Goal: Transaction & Acquisition: Purchase product/service

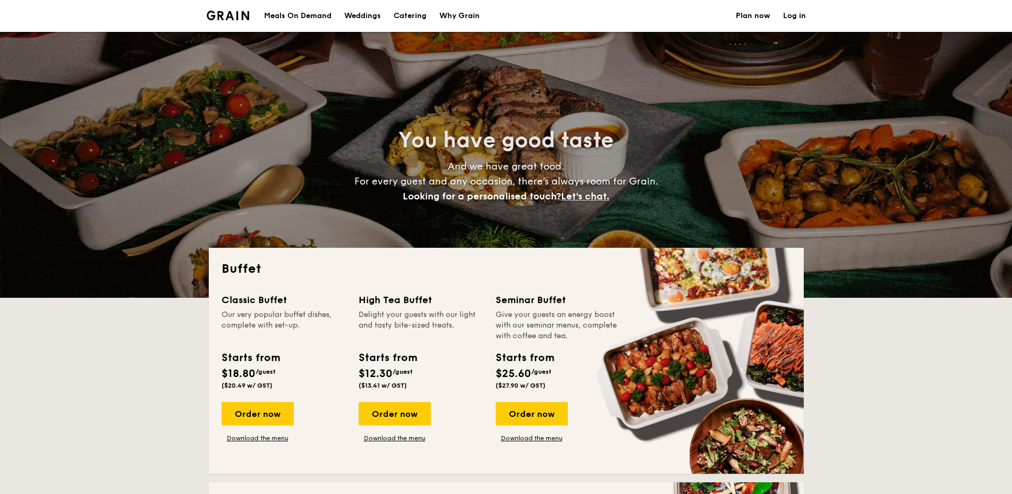
select select
click at [280, 437] on link "Download the menu" at bounding box center [258, 437] width 72 height 8
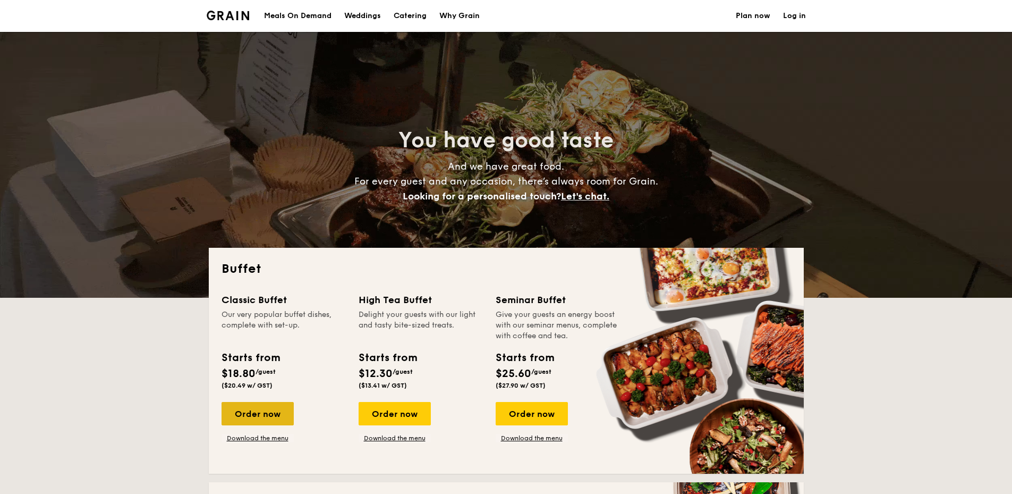
click at [273, 411] on div "Order now" at bounding box center [258, 413] width 72 height 23
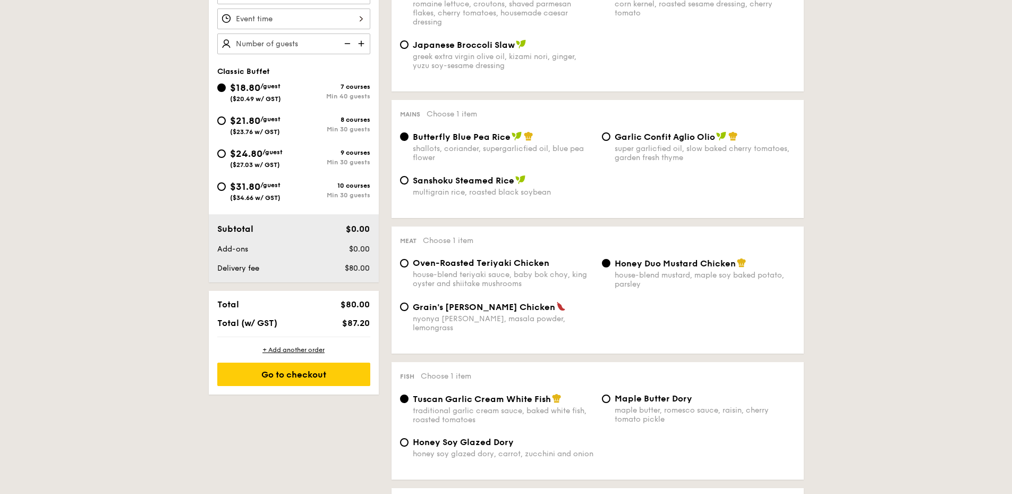
scroll to position [319, 0]
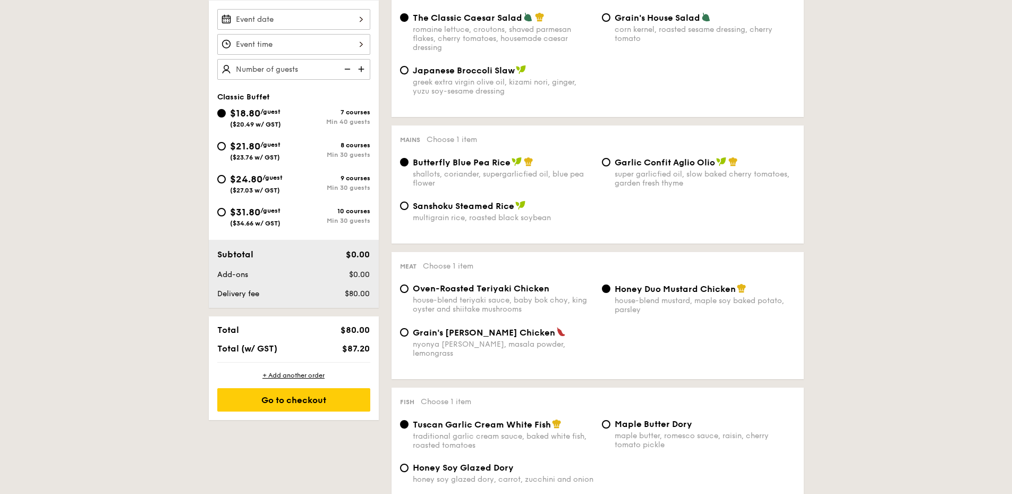
click at [363, 66] on img at bounding box center [362, 69] width 16 height 20
click at [362, 66] on img at bounding box center [362, 69] width 16 height 20
click at [346, 69] on img at bounding box center [346, 69] width 16 height 20
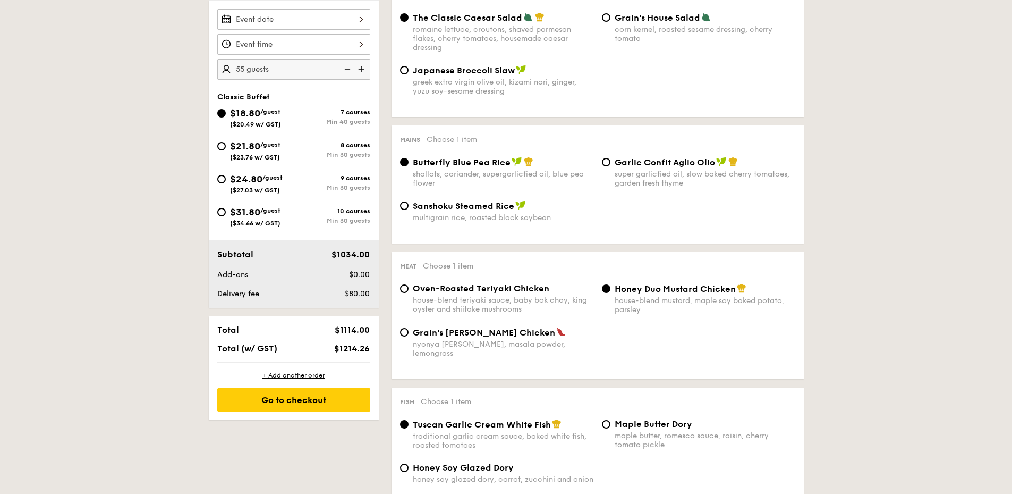
type input "50 guests"
